Goal: Check status: Check status

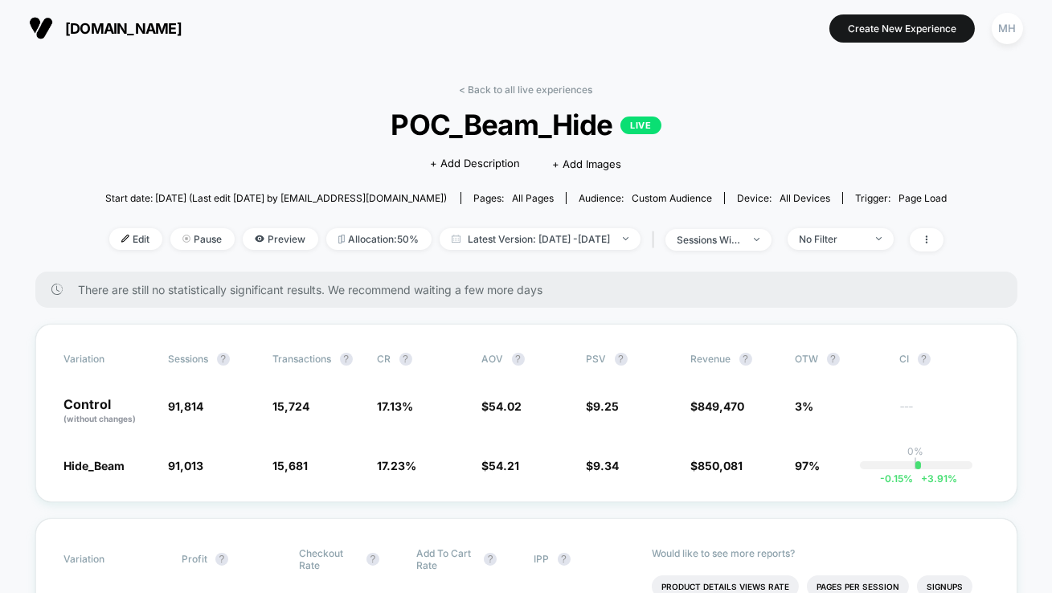
click at [531, 249] on div "Edit Pause Preview Allocation: 50% Latest Version: [DATE] - [DATE] | sessions w…" at bounding box center [526, 239] width 843 height 23
click at [530, 238] on span "Latest Version: [DATE] - [DATE]" at bounding box center [540, 239] width 201 height 22
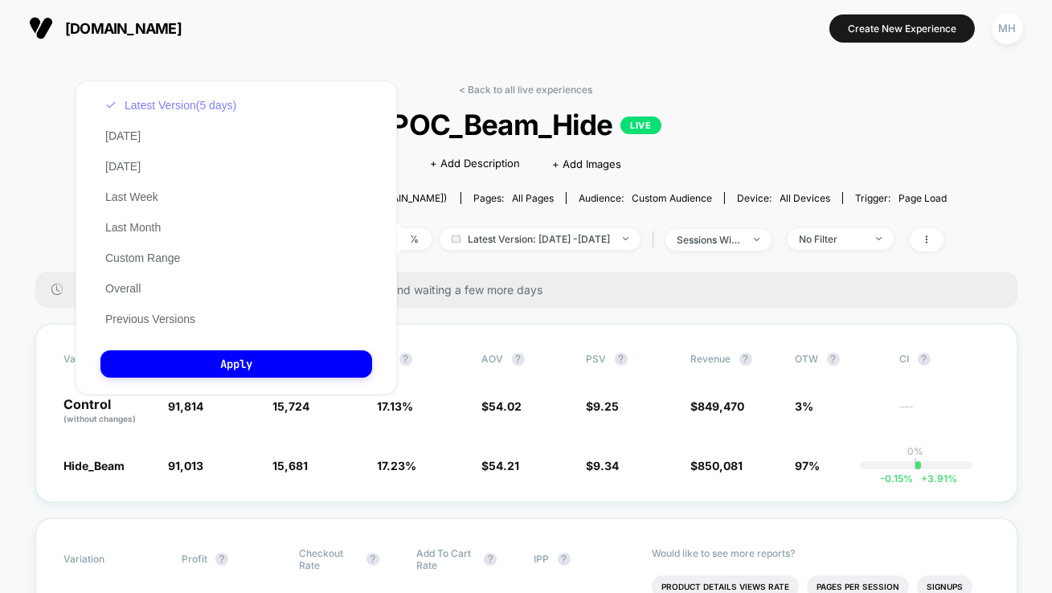
click at [174, 100] on button "Latest Version (5 days)" at bounding box center [170, 105] width 141 height 14
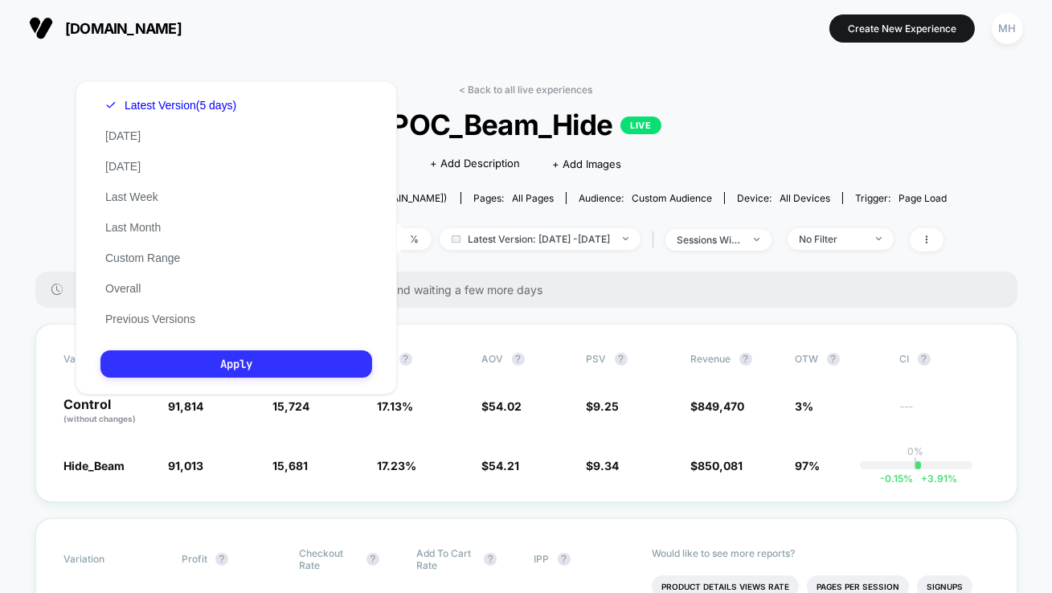
click at [276, 357] on button "Apply" at bounding box center [236, 364] width 272 height 27
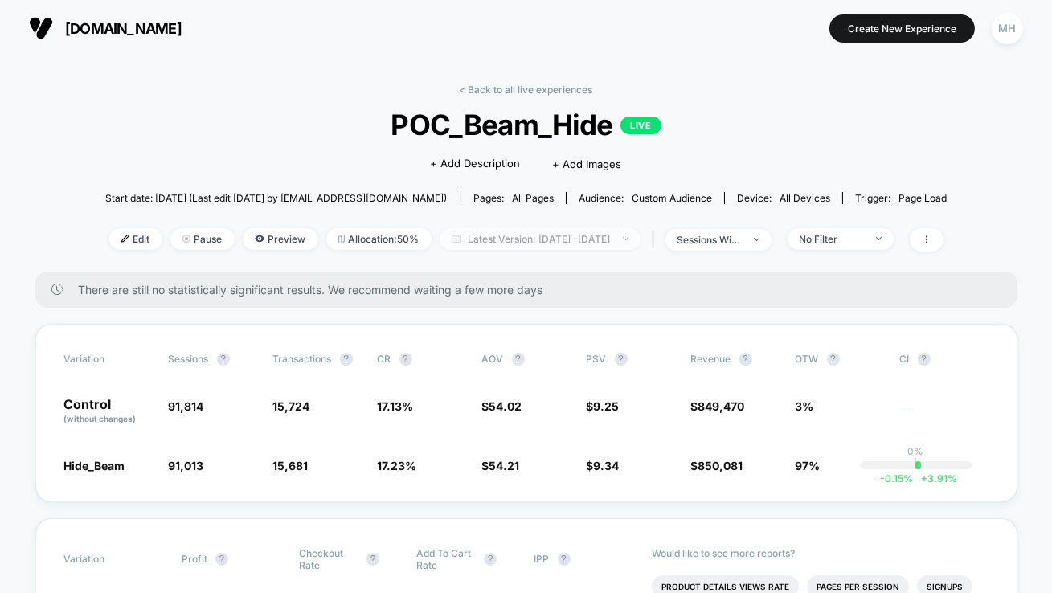
click at [615, 237] on span "Latest Version: [DATE] - [DATE]" at bounding box center [540, 239] width 201 height 22
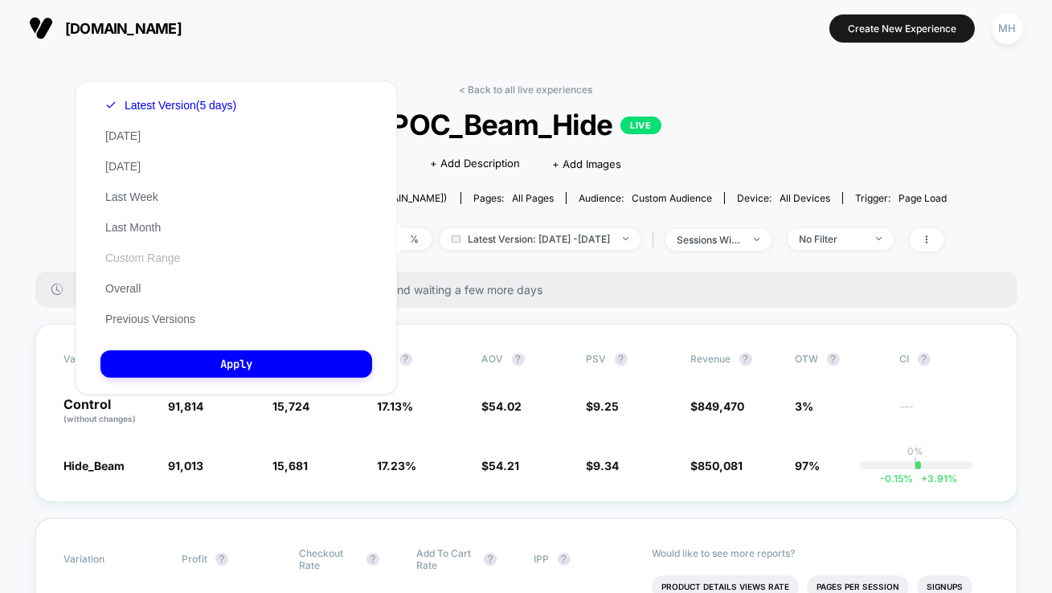
click at [136, 260] on button "Custom Range" at bounding box center [142, 258] width 84 height 14
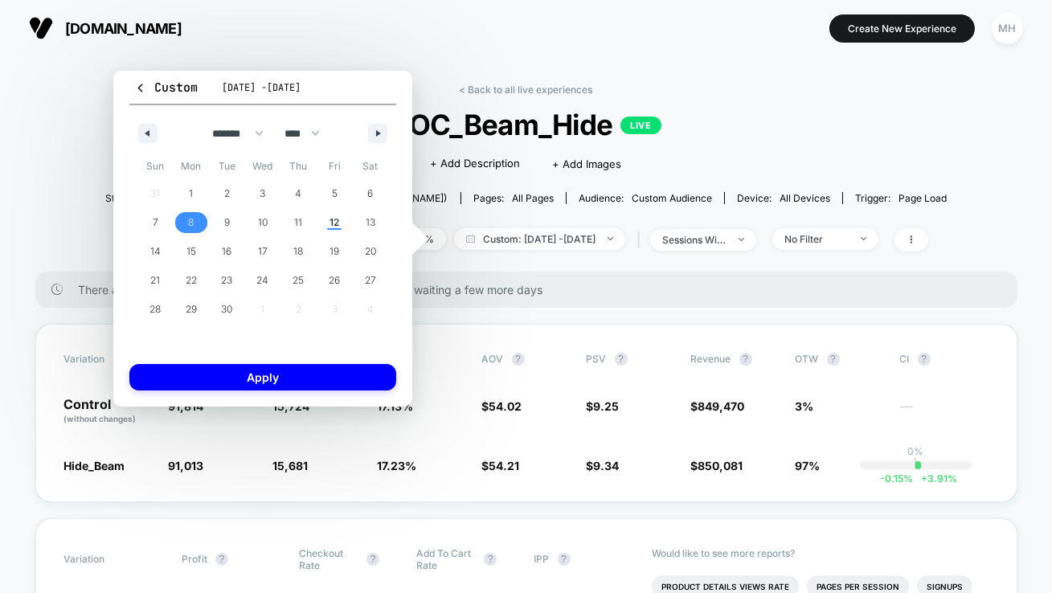
click at [195, 223] on span "8" at bounding box center [192, 222] width 36 height 21
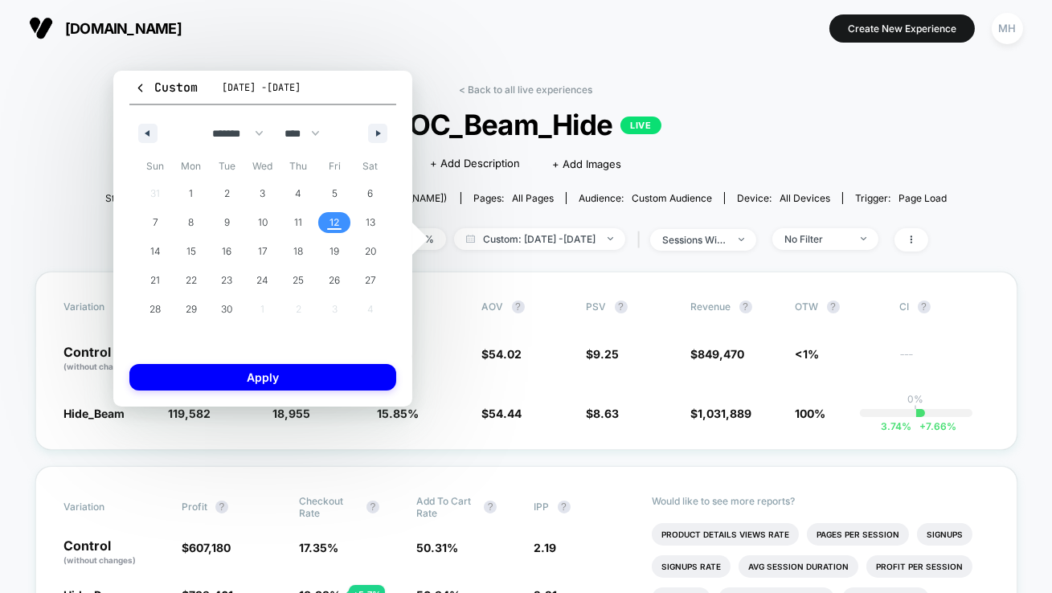
click at [330, 232] on span "12" at bounding box center [335, 222] width 10 height 29
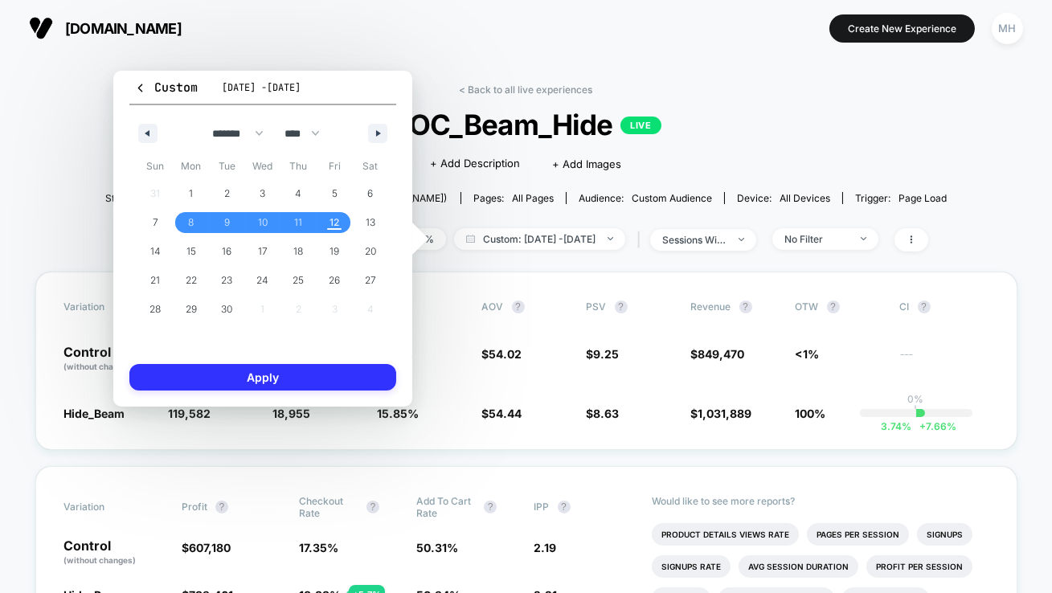
click at [338, 385] on button "Apply" at bounding box center [262, 377] width 267 height 27
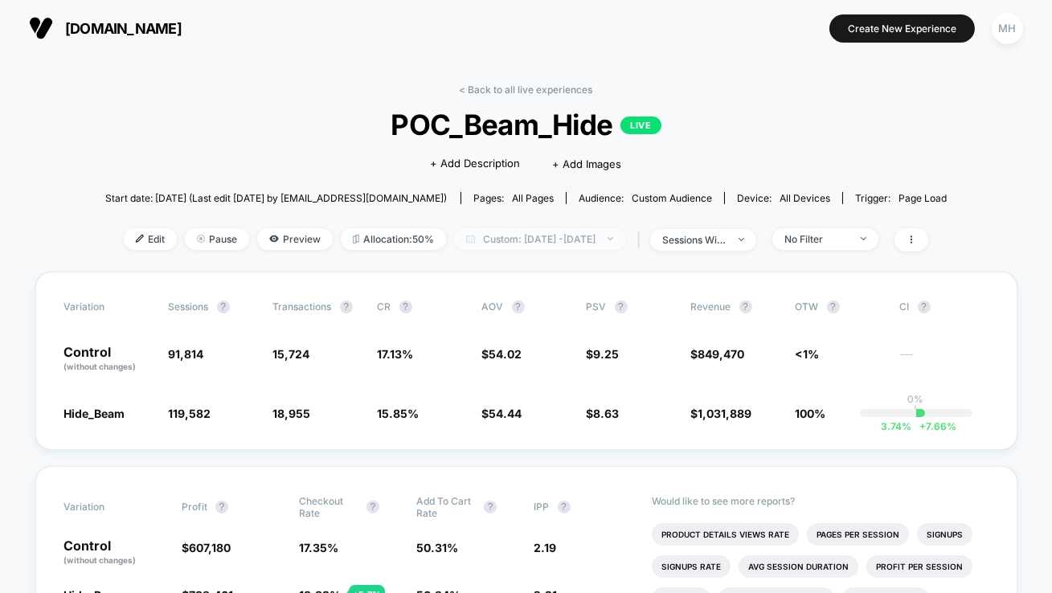
click at [588, 239] on span "Custom: [DATE] - [DATE]" at bounding box center [539, 239] width 171 height 22
select select "*"
select select "****"
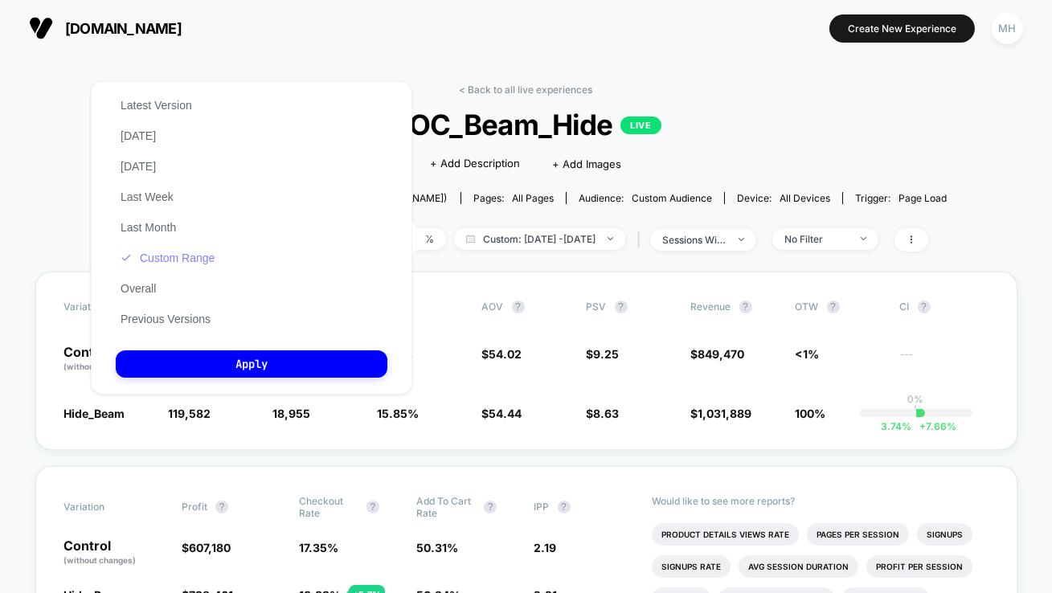
click at [174, 263] on button "Custom Range" at bounding box center [168, 258] width 104 height 14
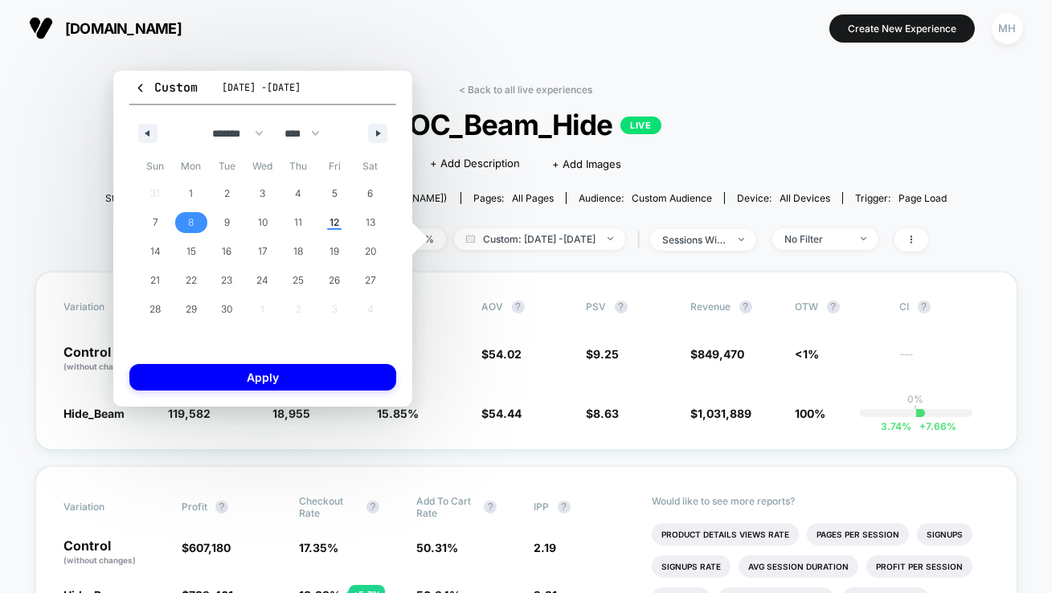
click at [189, 233] on span "8" at bounding box center [191, 222] width 6 height 29
click at [334, 225] on span "12" at bounding box center [335, 222] width 10 height 29
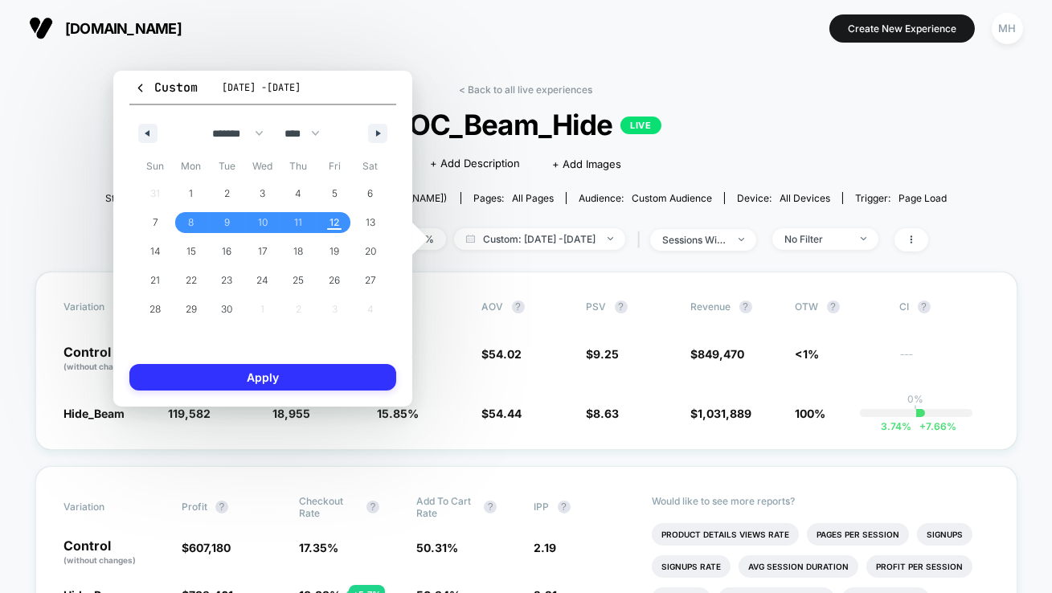
click at [315, 379] on button "Apply" at bounding box center [262, 377] width 267 height 27
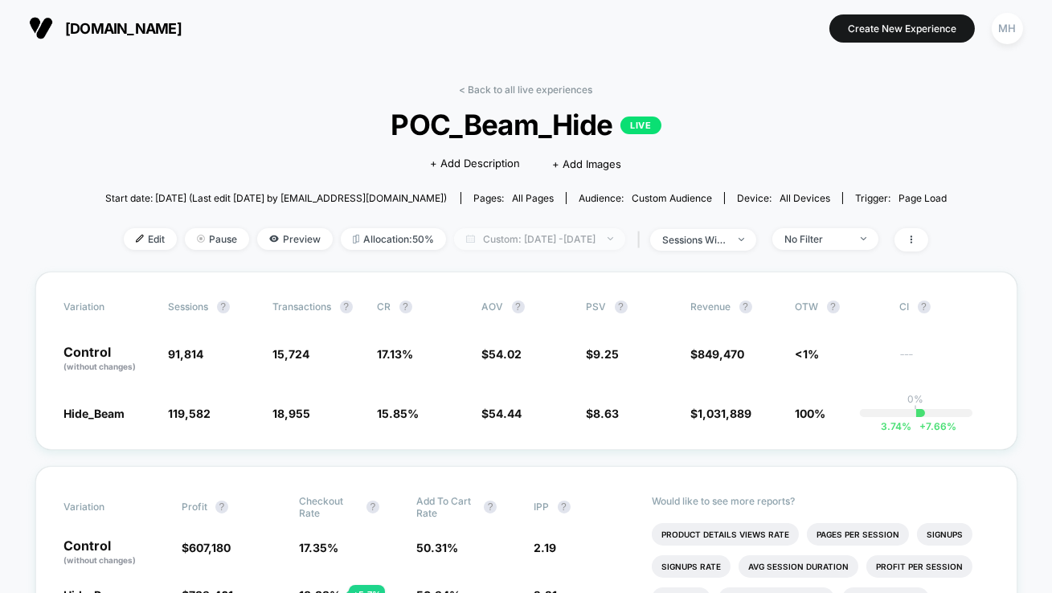
click at [560, 242] on span "Custom: [DATE] - [DATE]" at bounding box center [539, 239] width 171 height 22
select select "*"
select select "****"
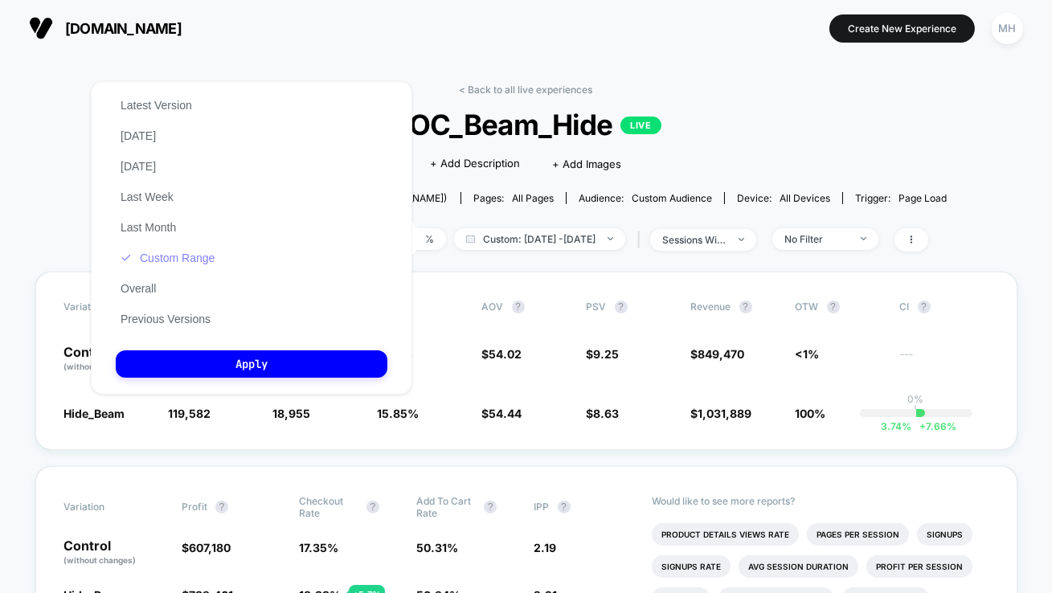
click at [163, 264] on button "Custom Range" at bounding box center [168, 258] width 104 height 14
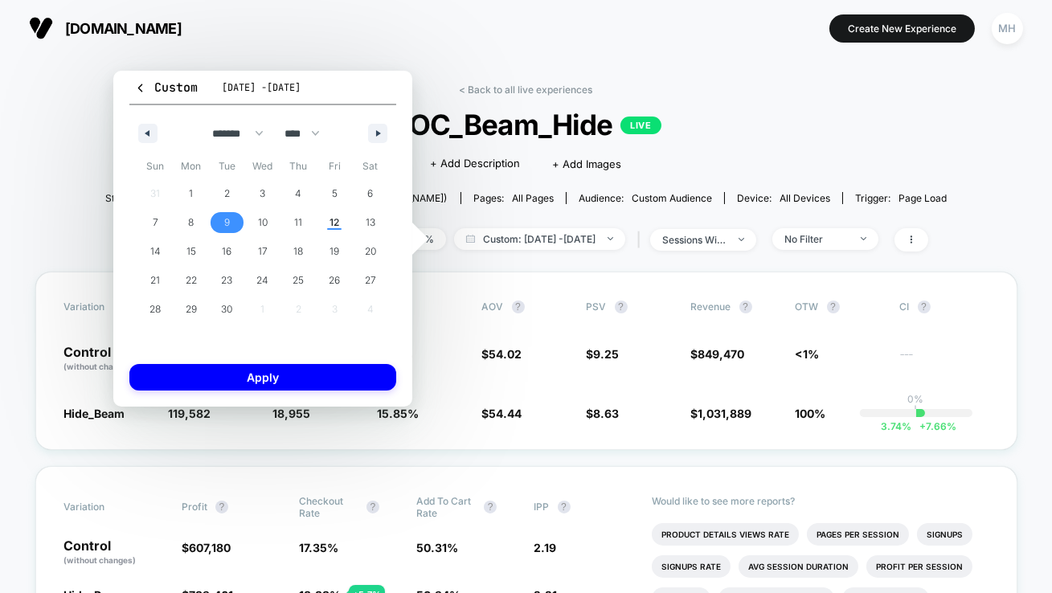
click at [216, 228] on span "9" at bounding box center [227, 222] width 36 height 21
click at [330, 219] on span "12" at bounding box center [335, 222] width 10 height 29
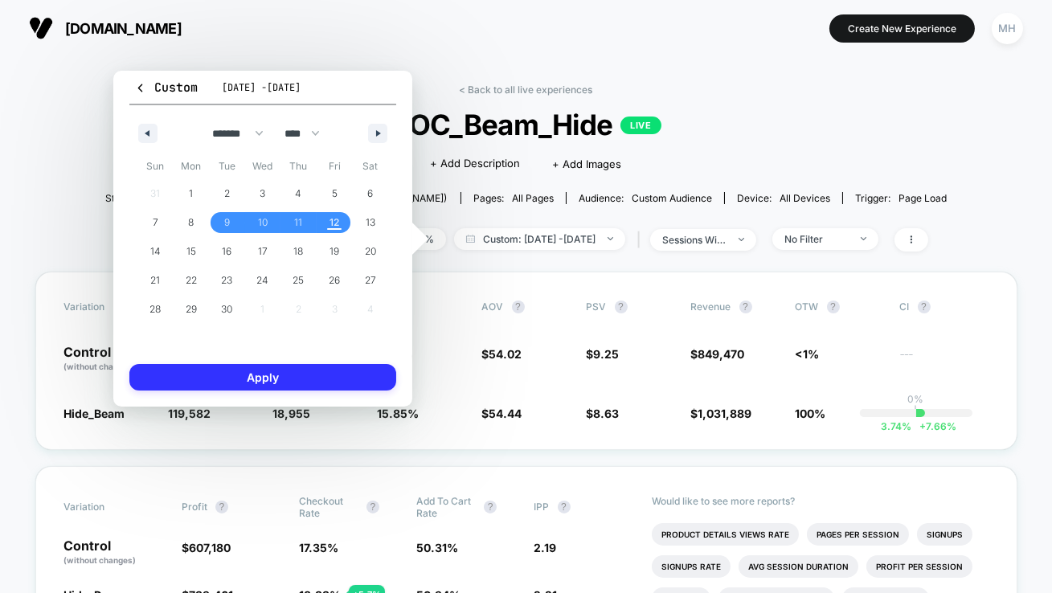
click at [322, 379] on button "Apply" at bounding box center [262, 377] width 267 height 27
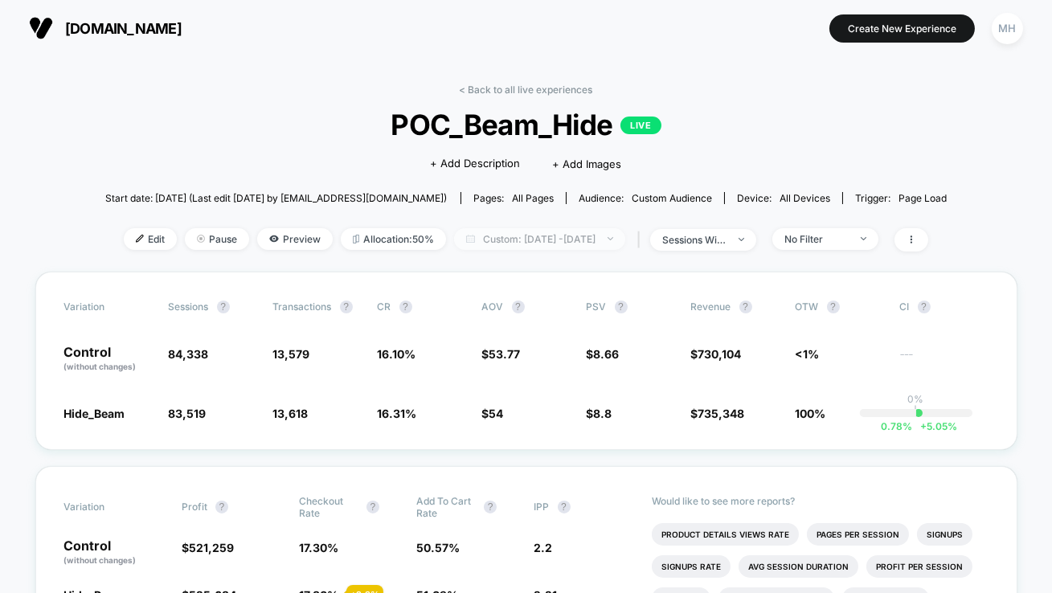
click at [546, 232] on span "Custom: [DATE] - [DATE]" at bounding box center [539, 239] width 171 height 22
select select "*"
select select "****"
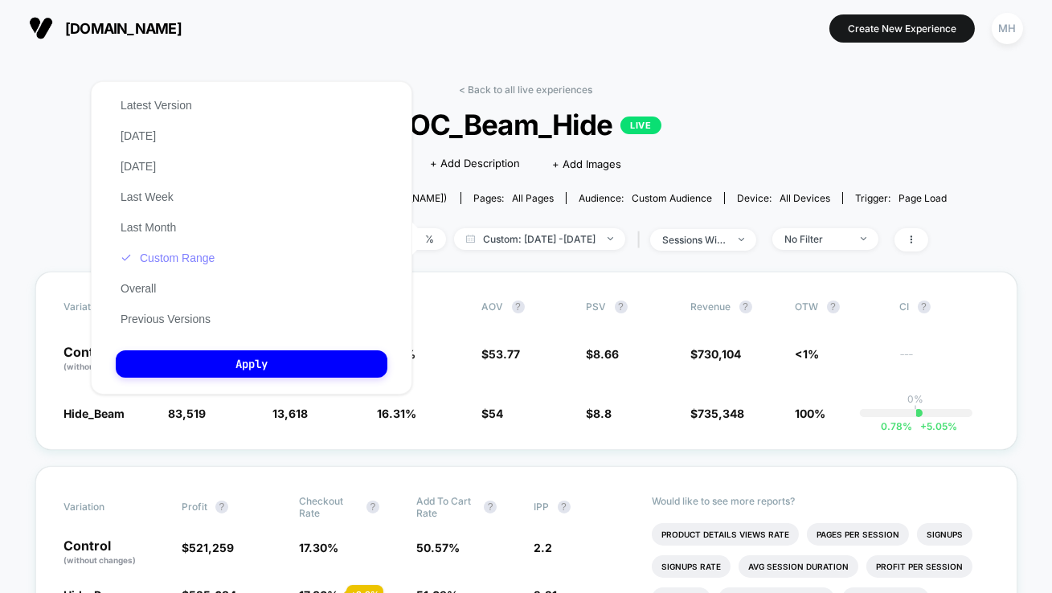
click at [152, 252] on button "Custom Range" at bounding box center [168, 258] width 104 height 14
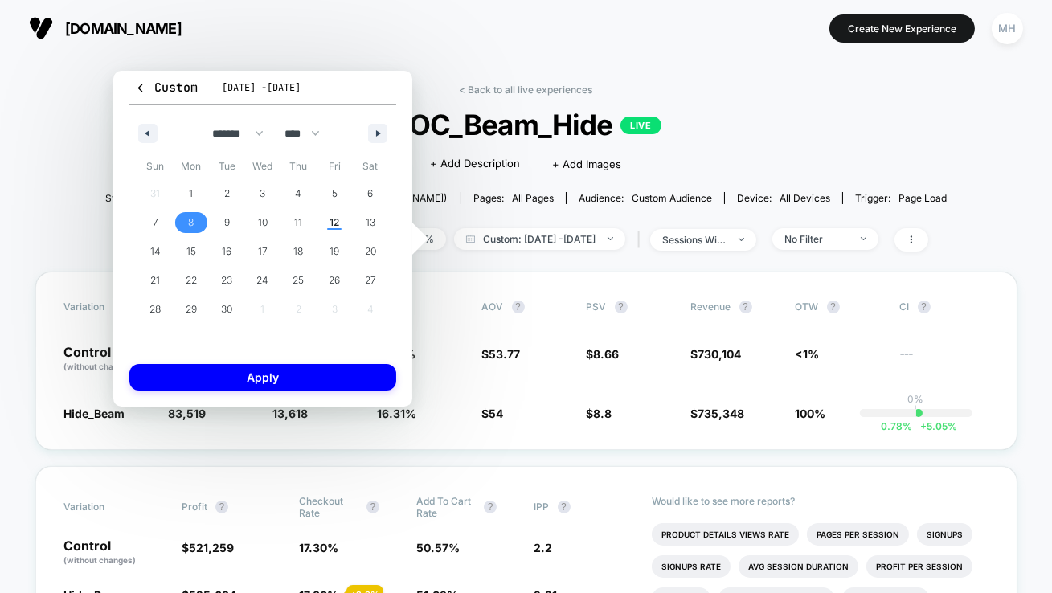
click at [185, 222] on span "8" at bounding box center [192, 222] width 36 height 21
click at [335, 223] on span "12" at bounding box center [335, 222] width 10 height 29
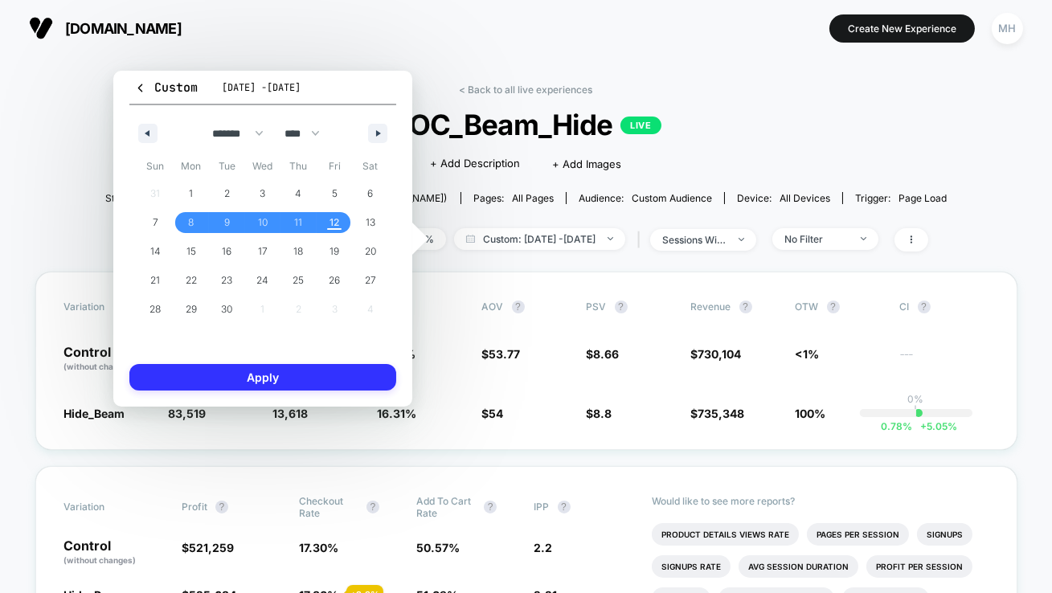
click at [294, 377] on button "Apply" at bounding box center [262, 377] width 267 height 27
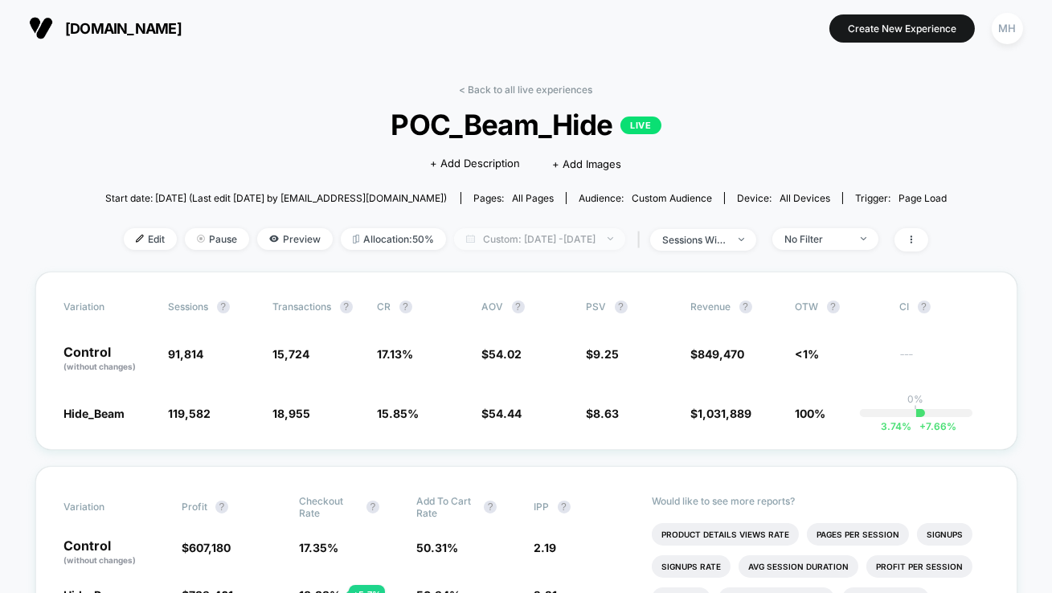
click at [532, 232] on span "Custom: [DATE] - [DATE]" at bounding box center [539, 239] width 171 height 22
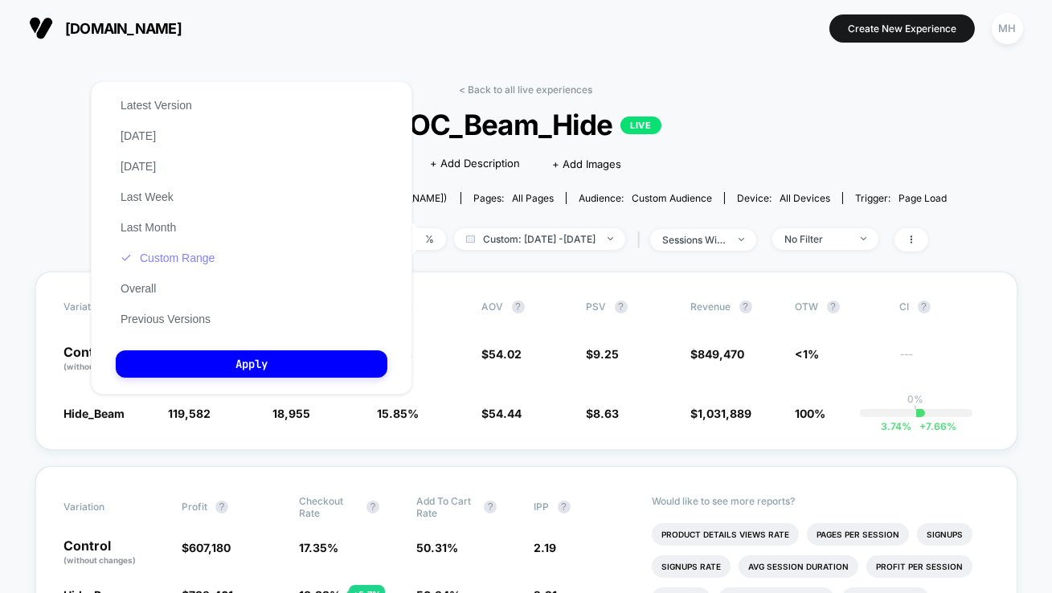
click at [199, 262] on button "Custom Range" at bounding box center [168, 258] width 104 height 14
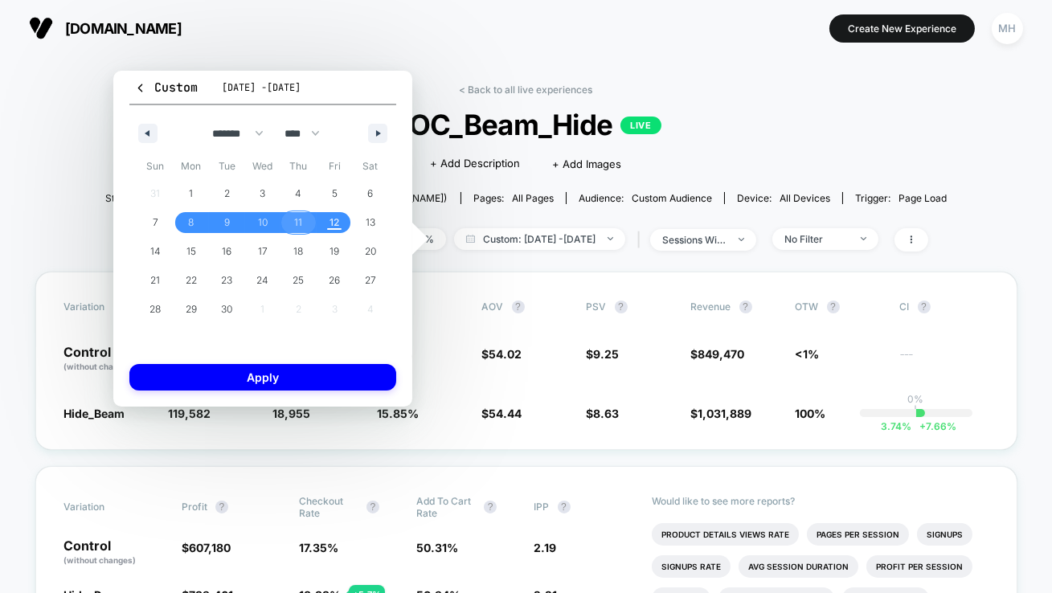
click at [290, 231] on span "11" at bounding box center [299, 222] width 36 height 21
click at [334, 235] on span "12" at bounding box center [335, 222] width 10 height 29
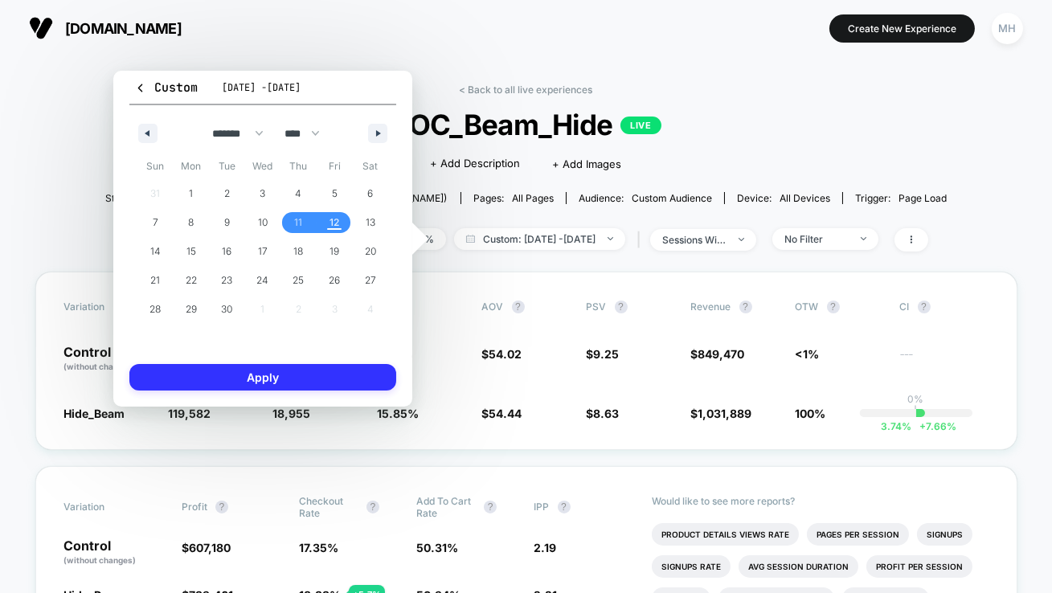
click at [343, 388] on button "Apply" at bounding box center [262, 377] width 267 height 27
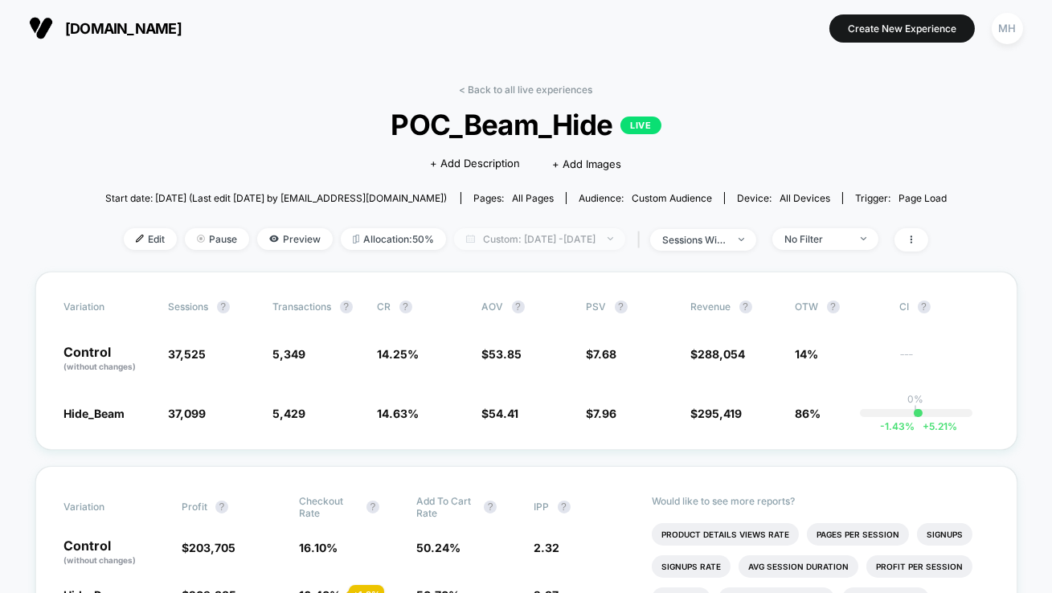
click at [601, 246] on span "Custom: [DATE] - [DATE]" at bounding box center [539, 239] width 171 height 22
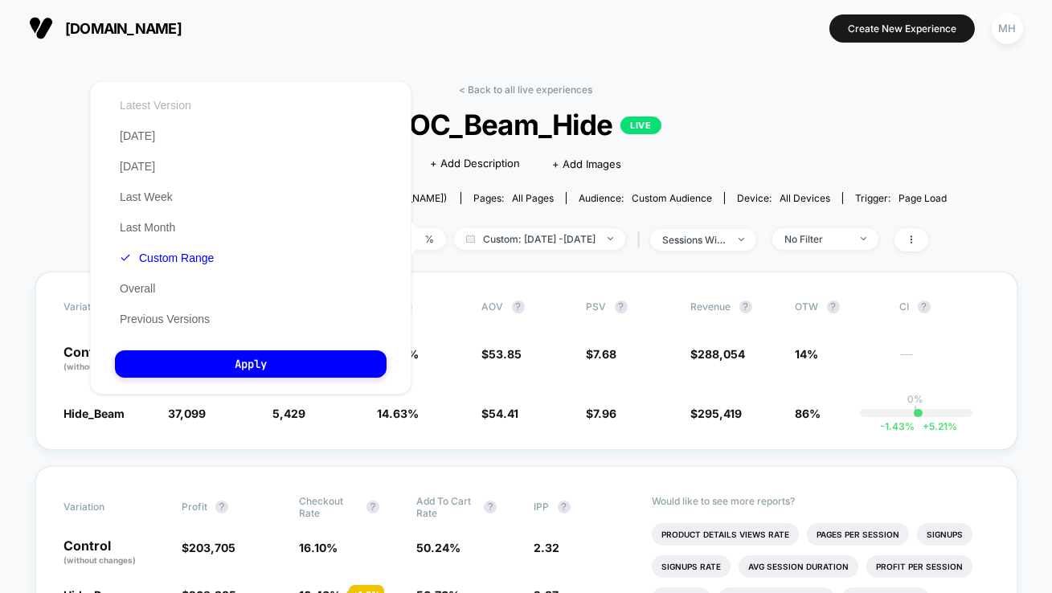
click at [149, 107] on button "Latest Version" at bounding box center [155, 105] width 81 height 14
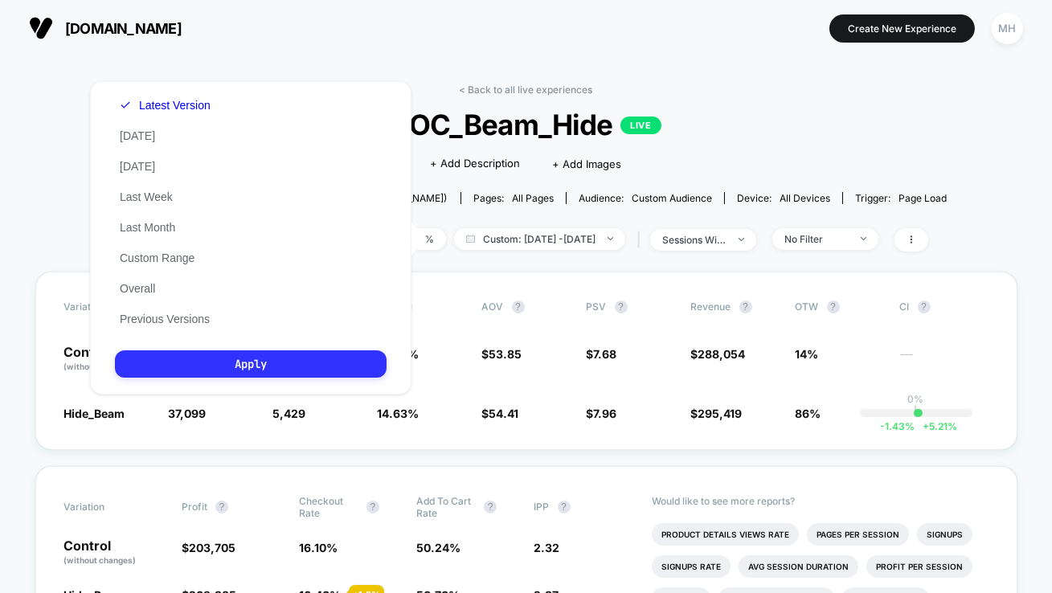
click at [263, 361] on button "Apply" at bounding box center [251, 364] width 272 height 27
